Goal: Transaction & Acquisition: Purchase product/service

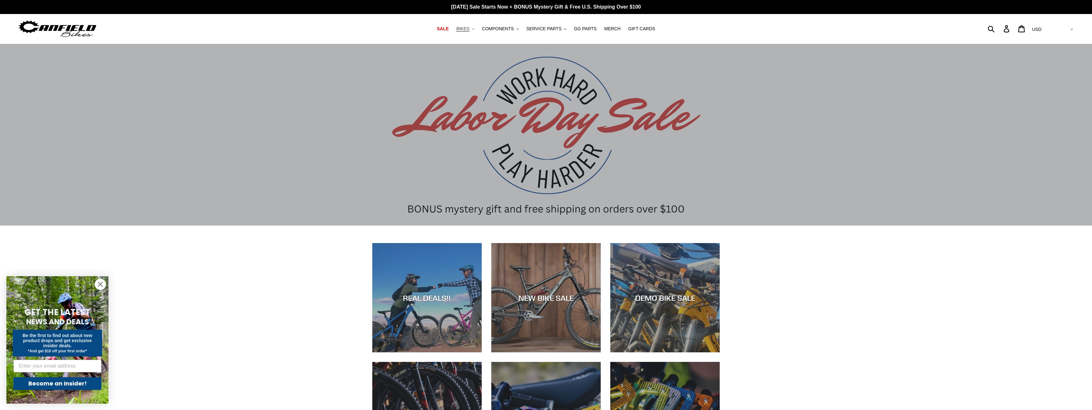
click at [474, 30] on icon ".cls-1{fill:#231f20}" at bounding box center [473, 29] width 2 height 2
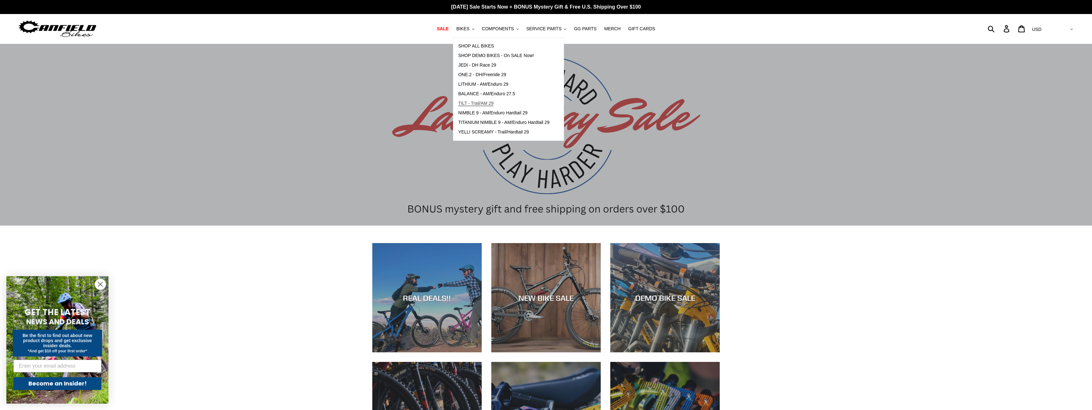
click at [489, 103] on span "TILT - Trail/AM 29" at bounding box center [475, 103] width 35 height 5
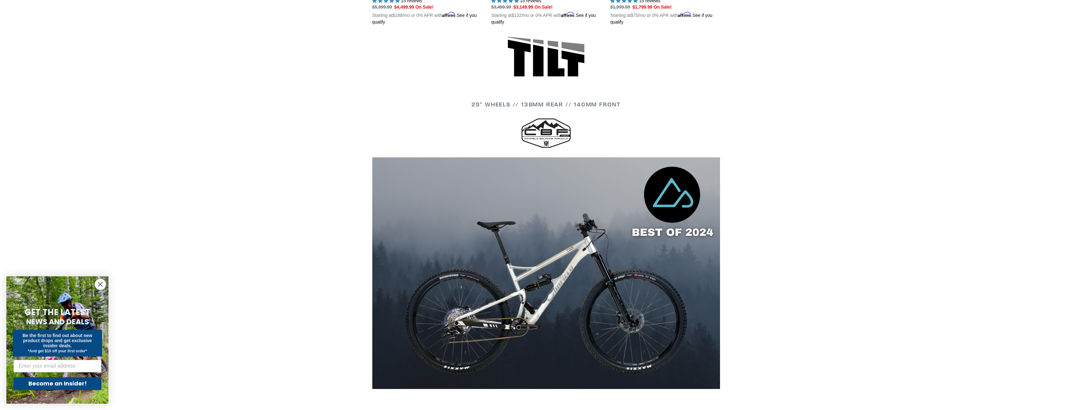
scroll to position [163, 0]
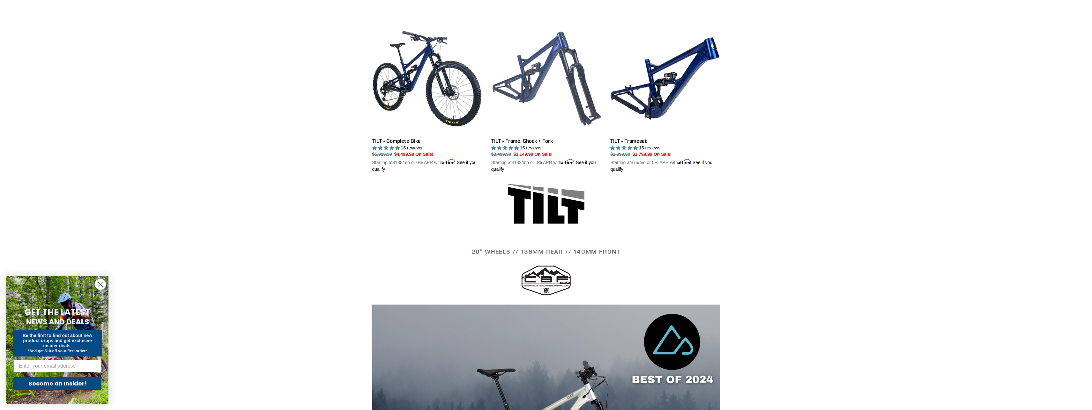
click at [533, 142] on link "TILT - Frame, Shock + Fork" at bounding box center [545, 98] width 109 height 149
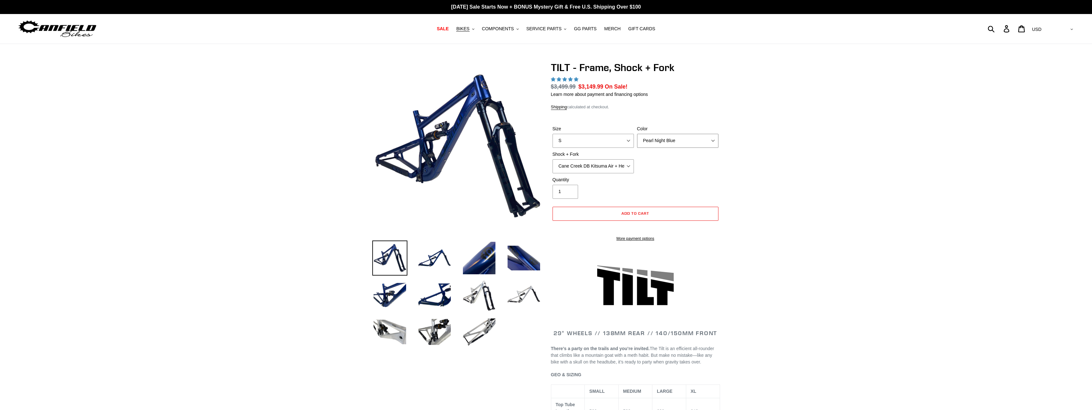
click at [637, 134] on select "Pearl Night Blue" at bounding box center [677, 141] width 81 height 14
select select "highest-rating"
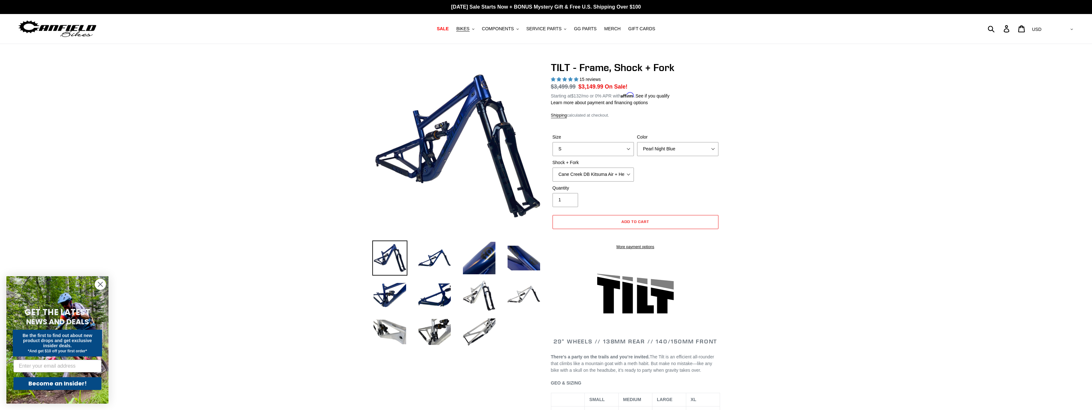
click at [528, 290] on img at bounding box center [523, 295] width 35 height 35
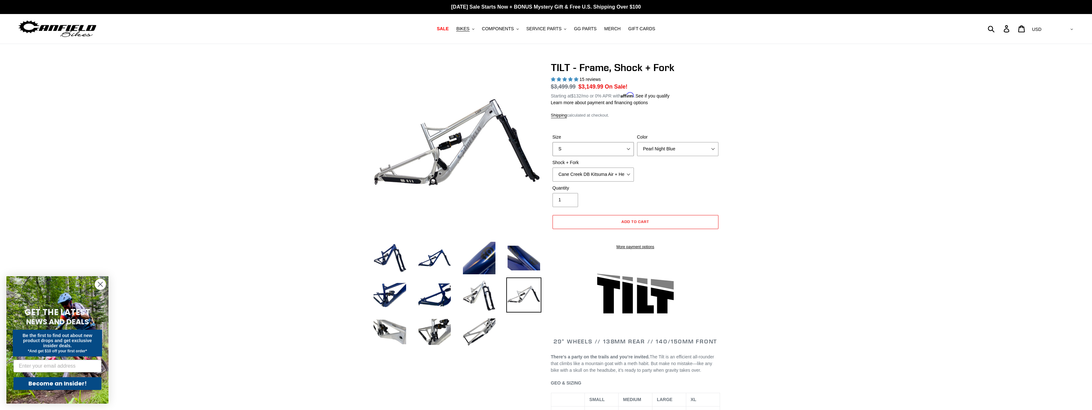
click at [552, 142] on select "S M L XL" at bounding box center [592, 149] width 81 height 14
select select "XL"
click option "XL" at bounding box center [0, 0] width 0 height 0
click at [637, 142] on select "Pearl Night Blue" at bounding box center [677, 149] width 81 height 14
click at [673, 148] on select "Pearl Night Blue" at bounding box center [677, 149] width 81 height 14
